Goal: Navigation & Orientation: Find specific page/section

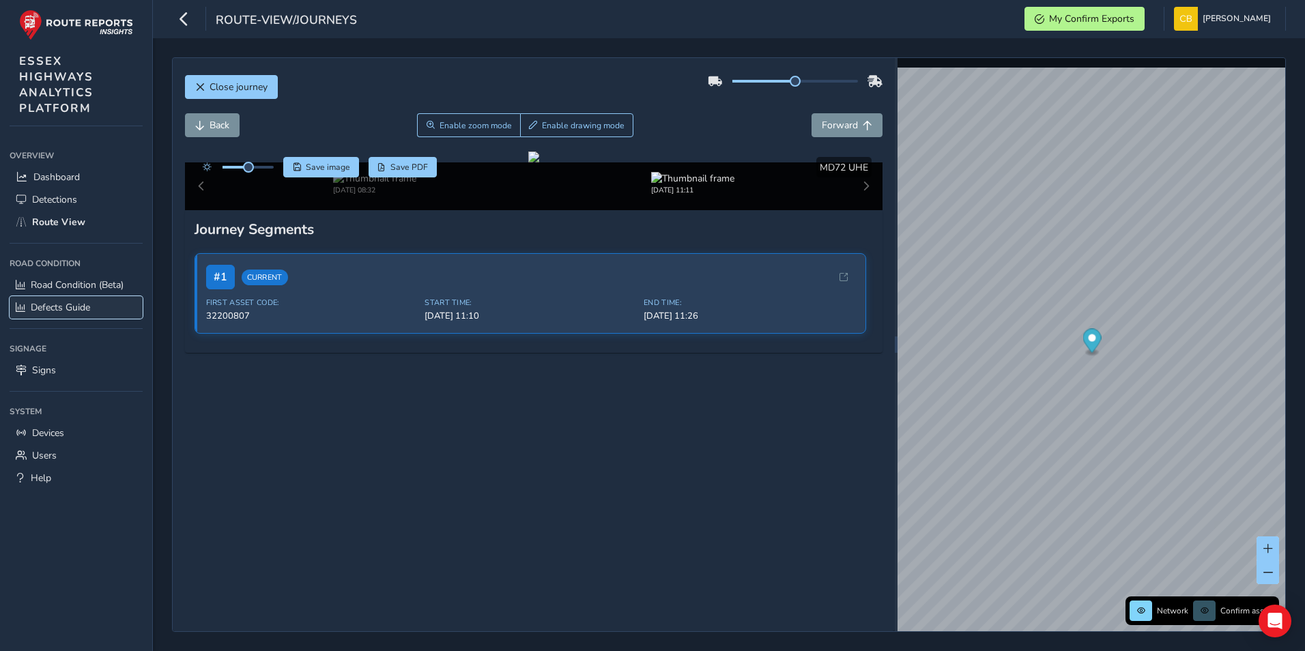
click at [61, 304] on span "Defects Guide" at bounding box center [60, 307] width 59 height 13
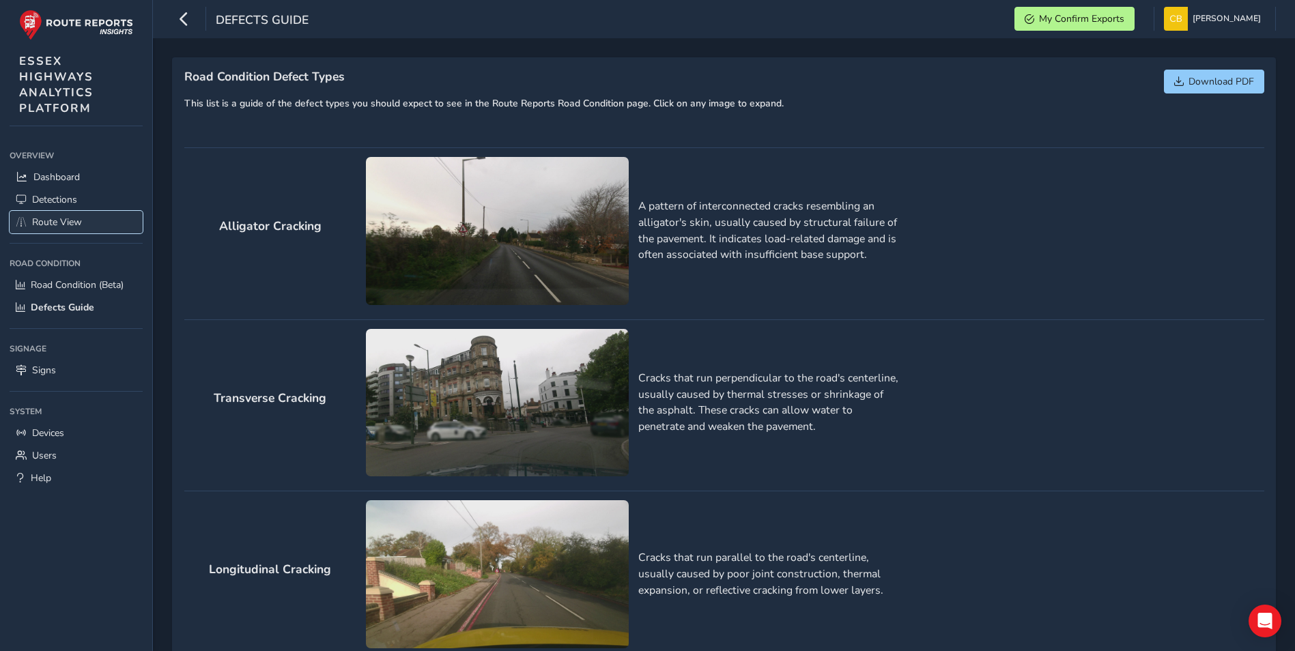
click at [47, 216] on span "Route View" at bounding box center [57, 222] width 50 height 13
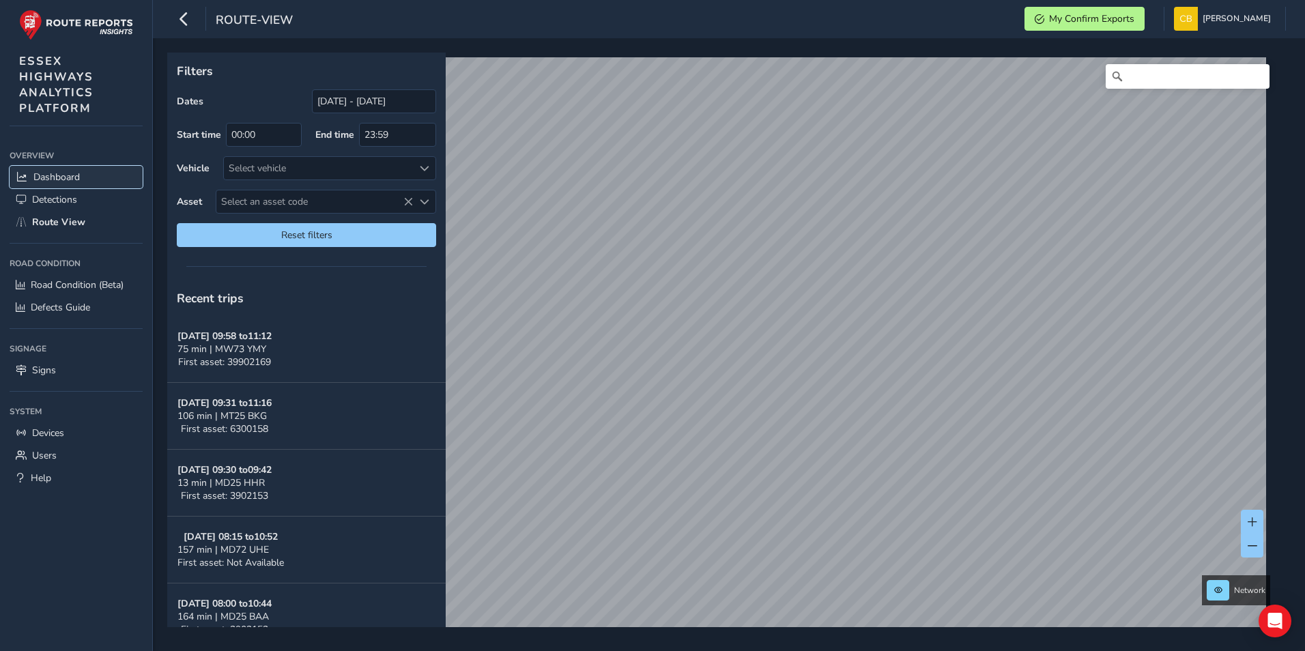
click at [74, 177] on span "Dashboard" at bounding box center [56, 177] width 46 height 13
